Goal: Check status: Check status

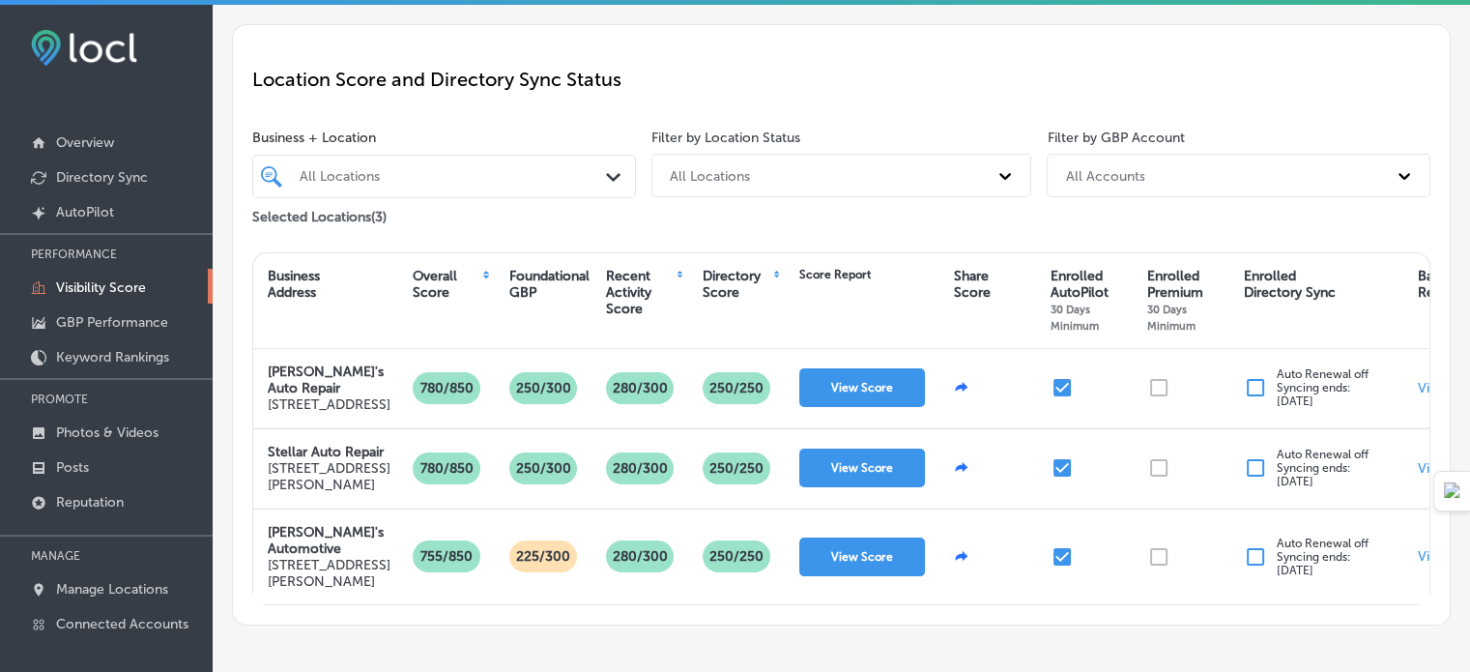
scroll to position [128, 0]
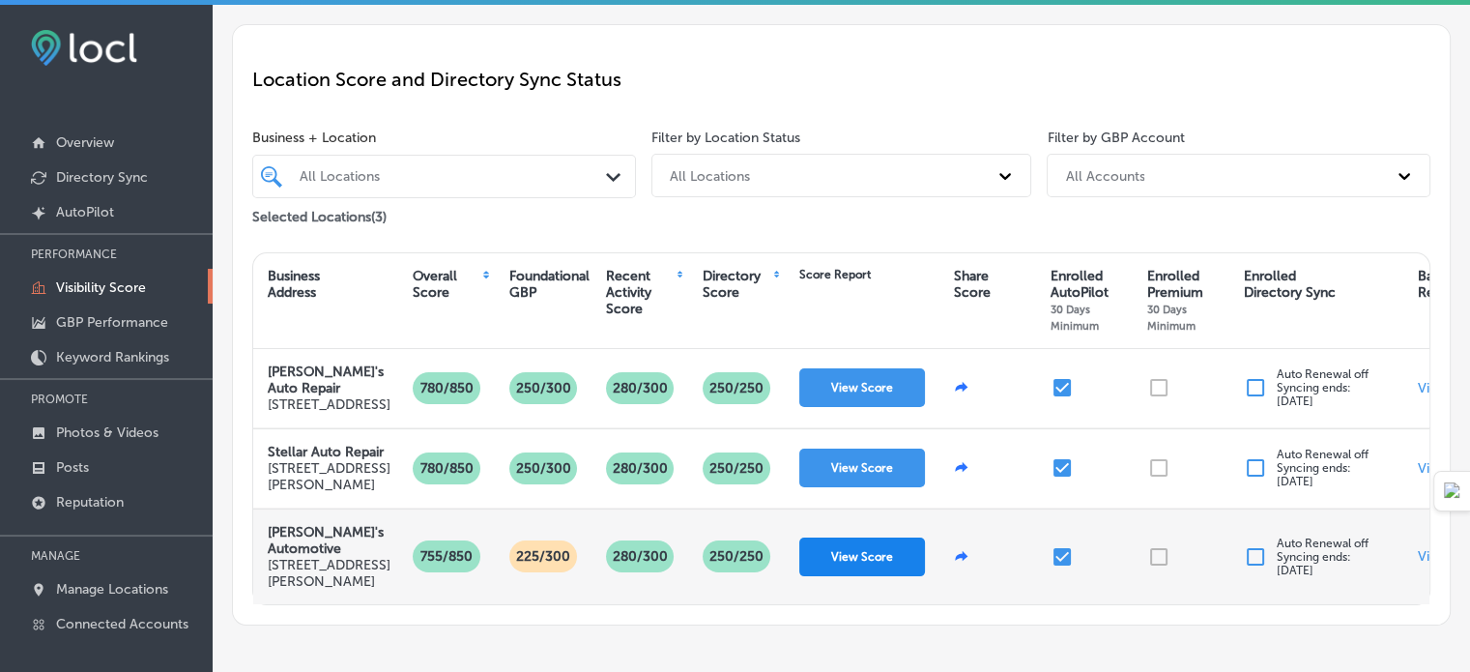
click at [858, 567] on button "View Score" at bounding box center [863, 557] width 126 height 39
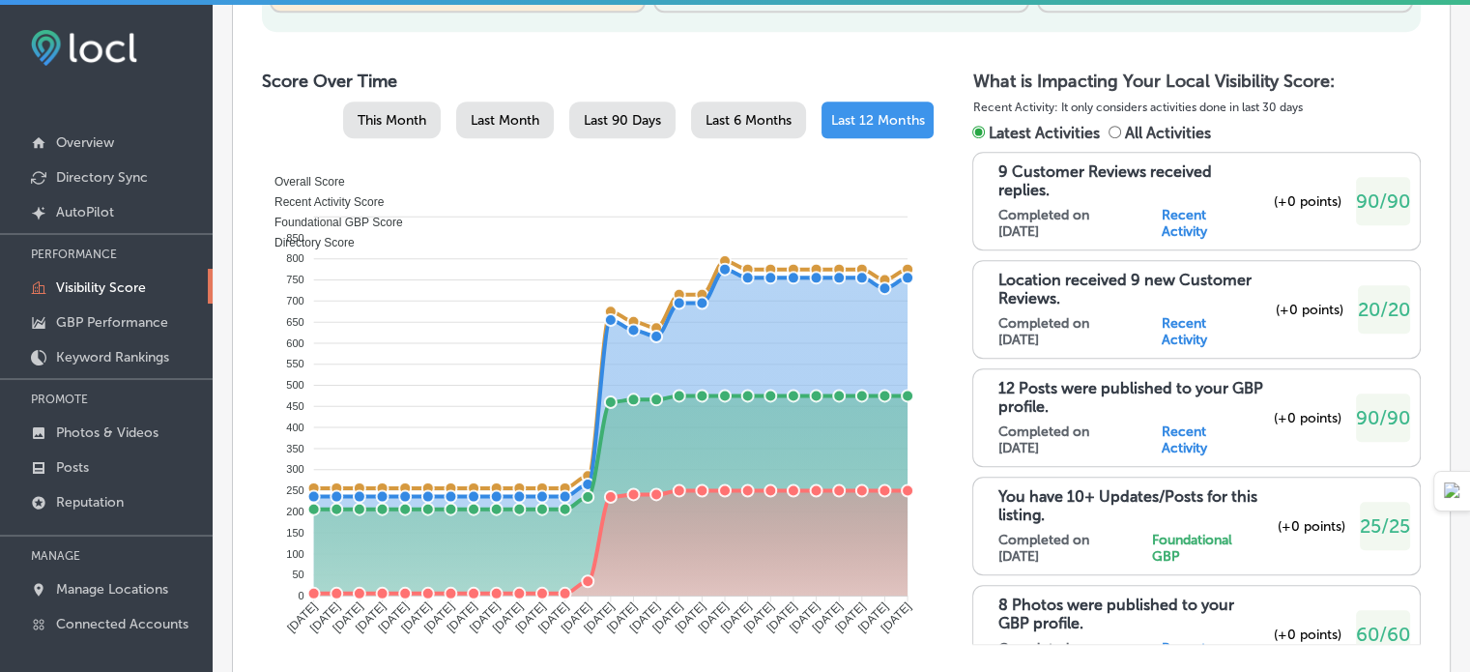
scroll to position [1007, 0]
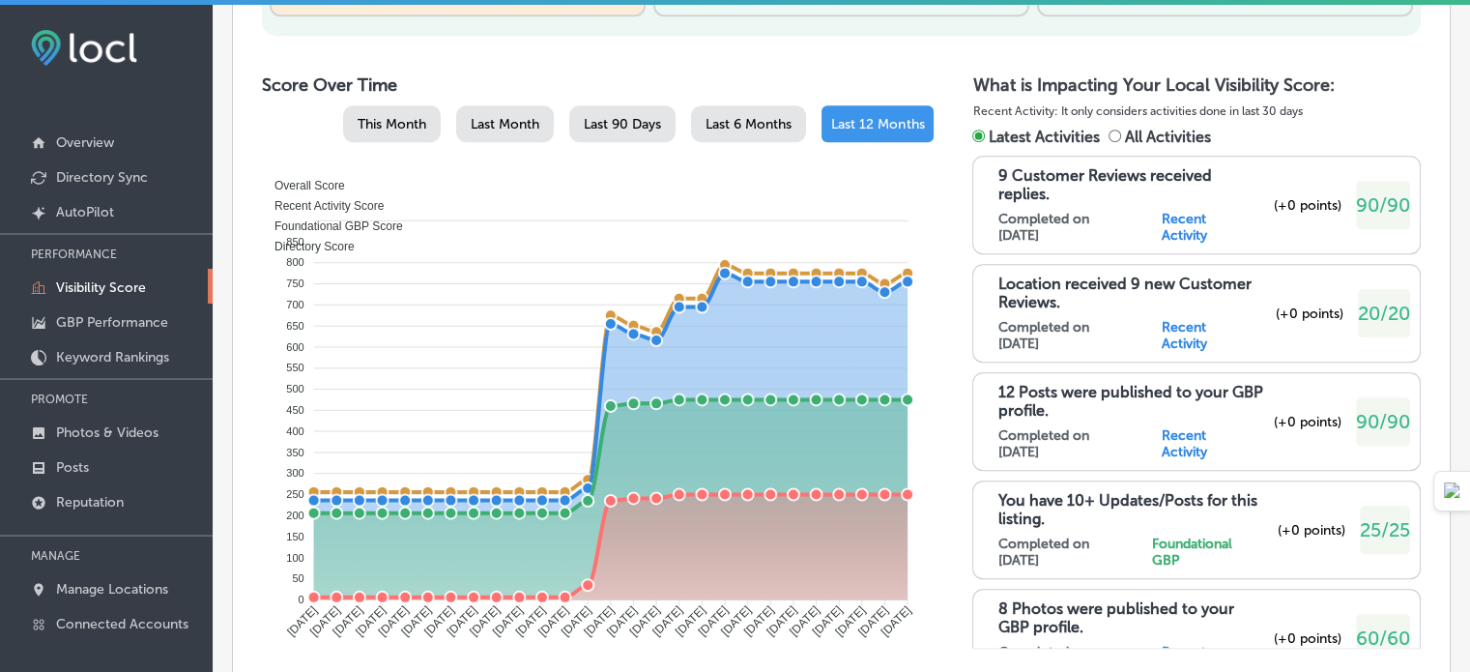
click at [1109, 131] on input "All Activities" at bounding box center [1115, 136] width 13 height 13
radio input "true"
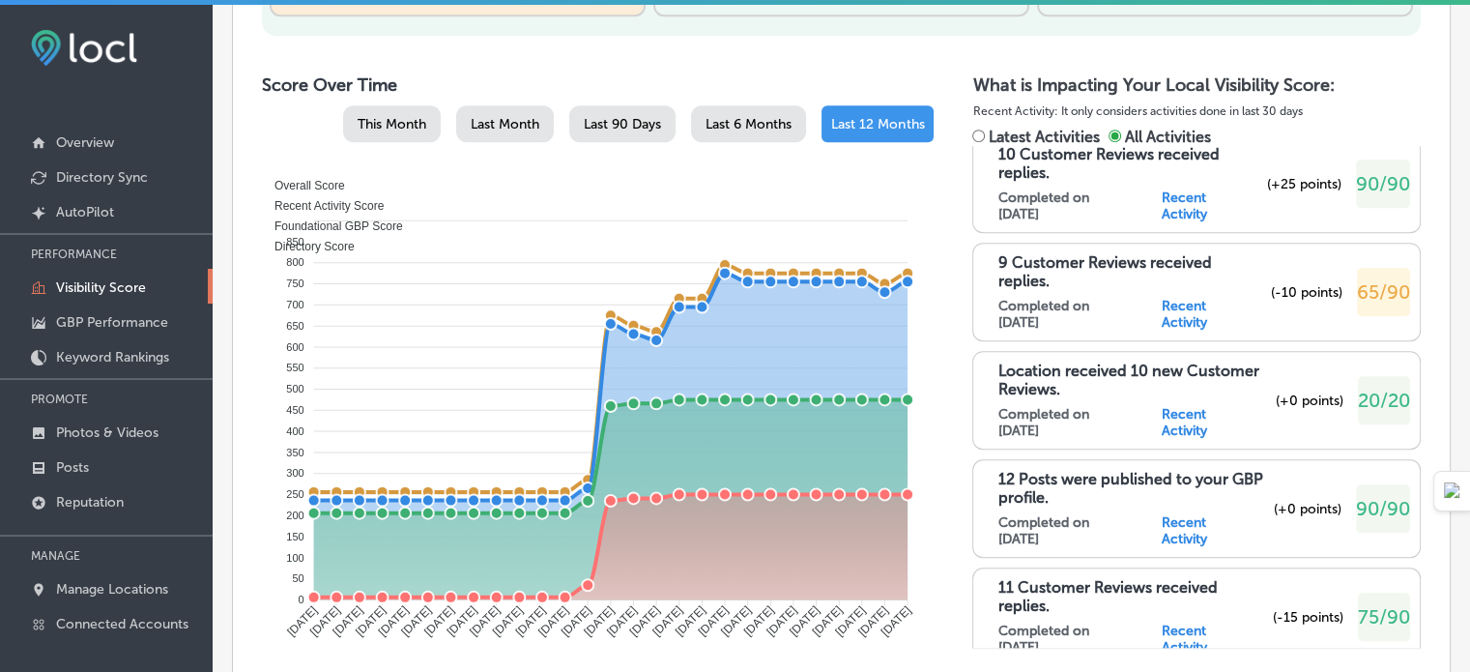
scroll to position [262, 0]
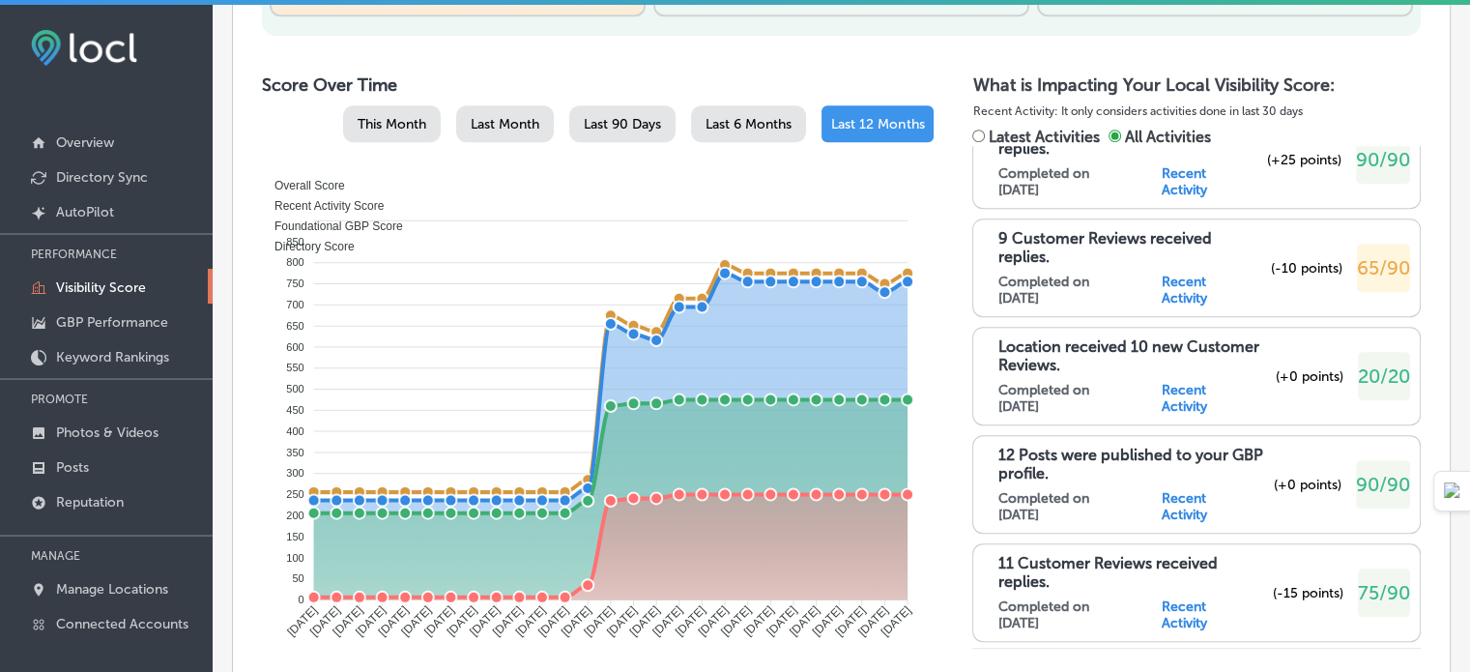
click at [1366, 265] on span "65/90" at bounding box center [1383, 267] width 53 height 23
click at [1172, 276] on label "Recent Activity" at bounding box center [1207, 290] width 90 height 33
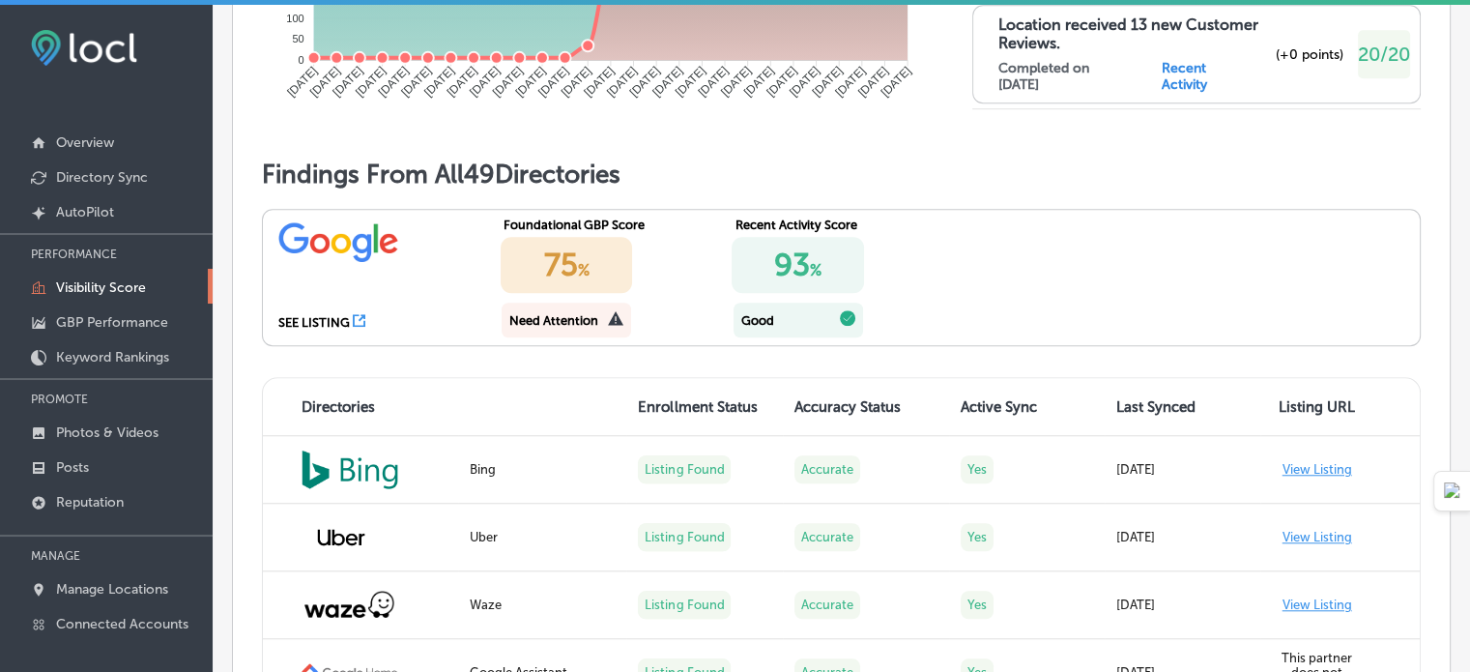
scroll to position [1654, 0]
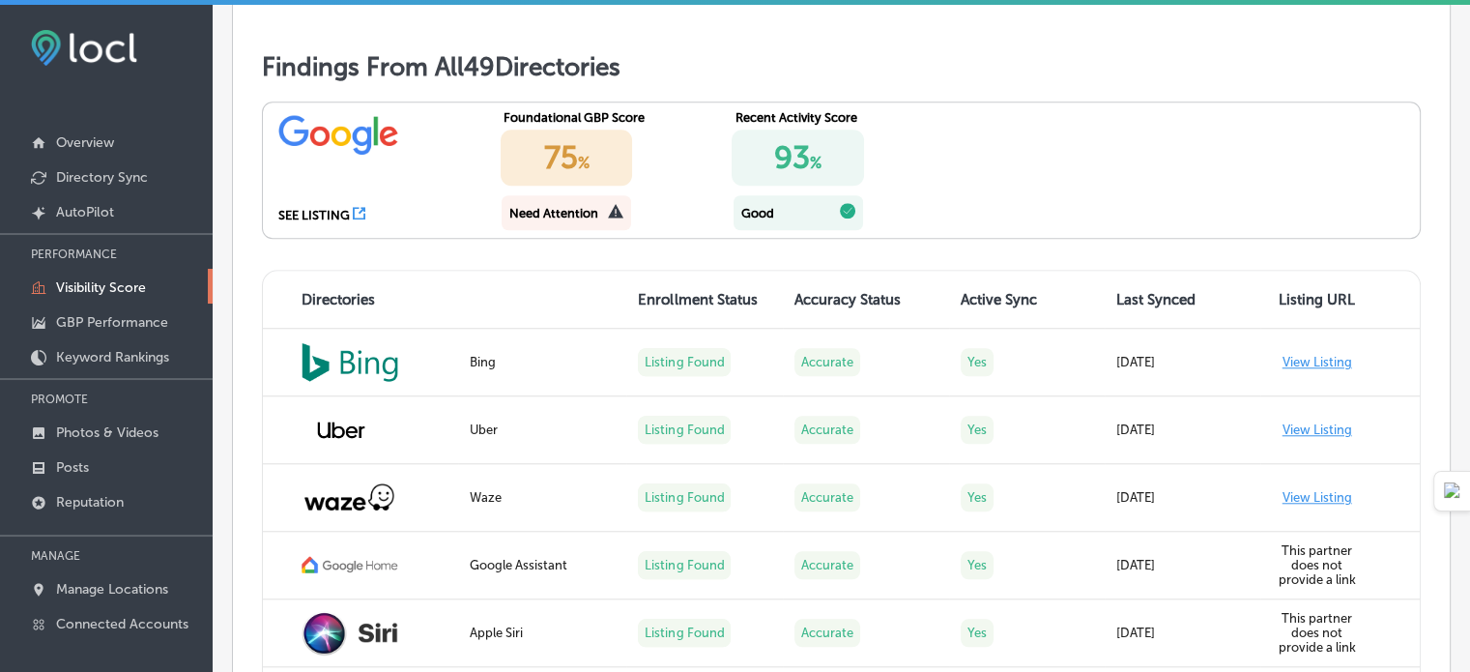
click at [584, 206] on div "Need Attention" at bounding box center [553, 213] width 89 height 15
click at [580, 158] on span "%" at bounding box center [584, 163] width 12 height 18
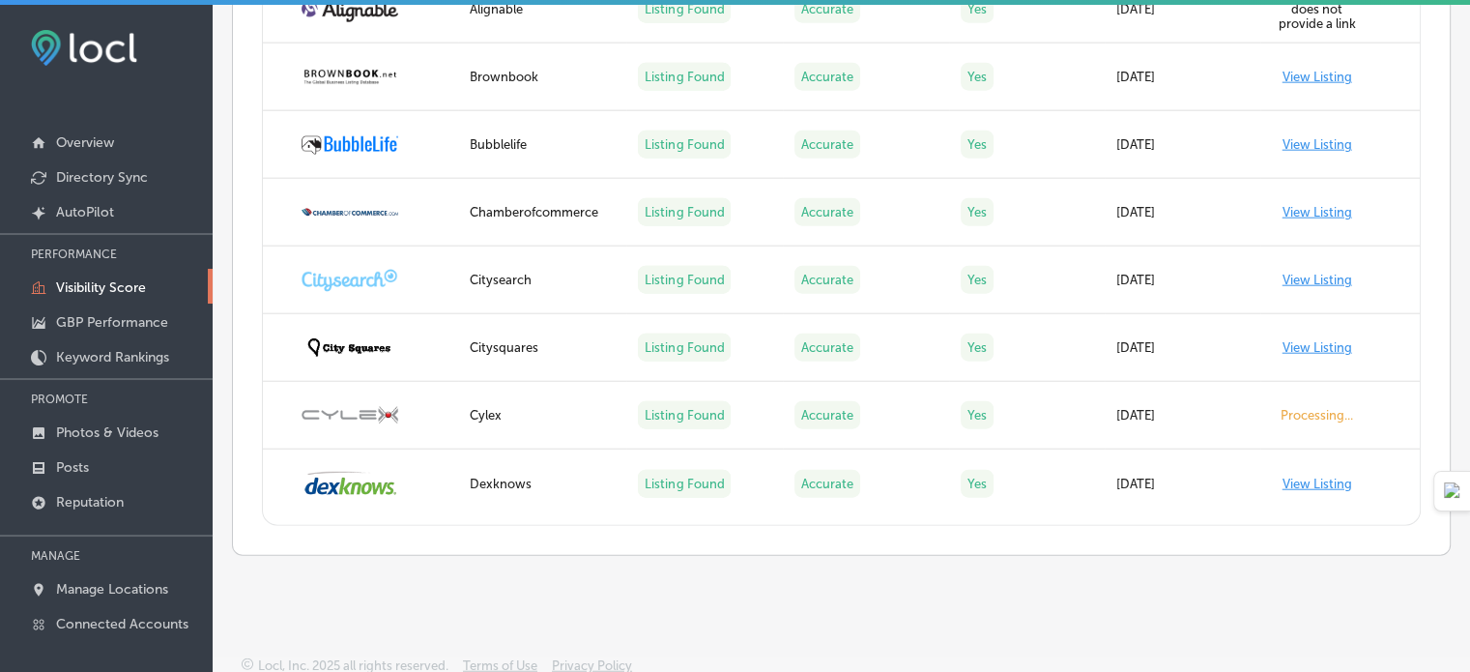
scroll to position [4714, 0]
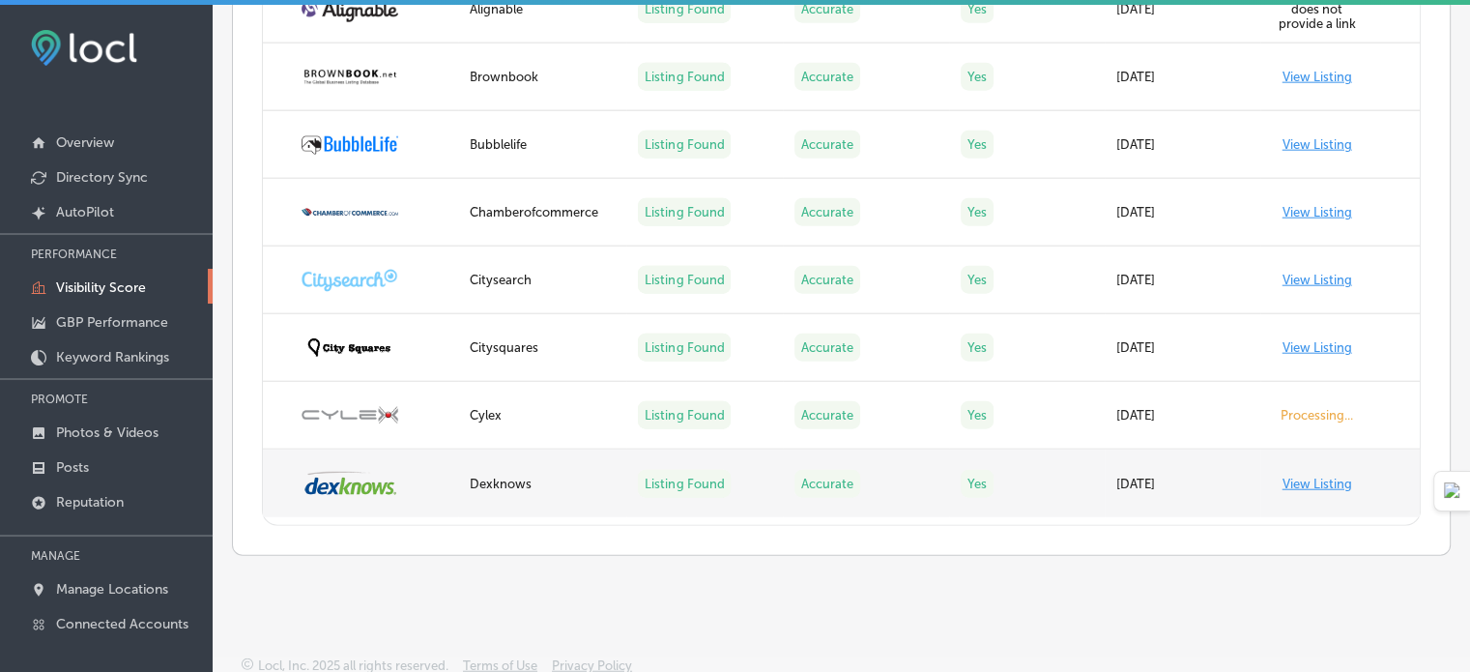
click at [1295, 479] on link "View Listing" at bounding box center [1318, 484] width 70 height 15
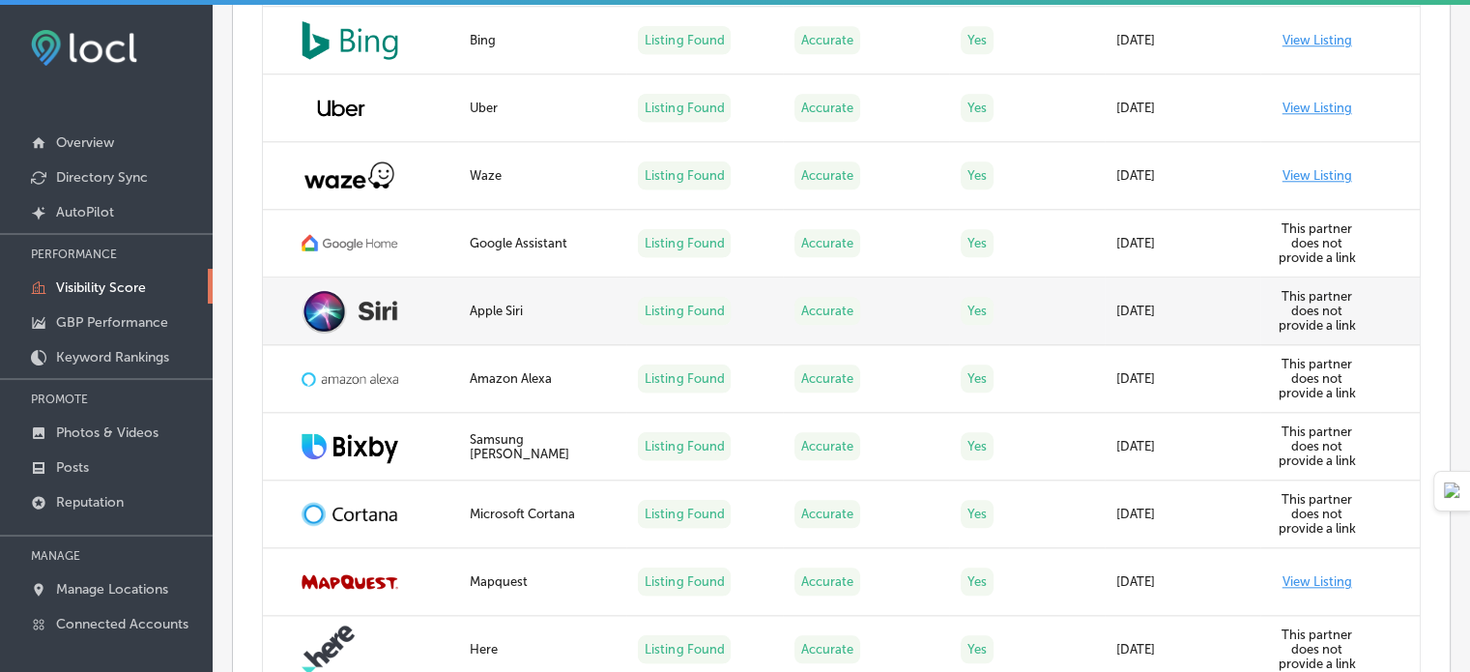
scroll to position [1979, 0]
